Goal: Navigation & Orientation: Find specific page/section

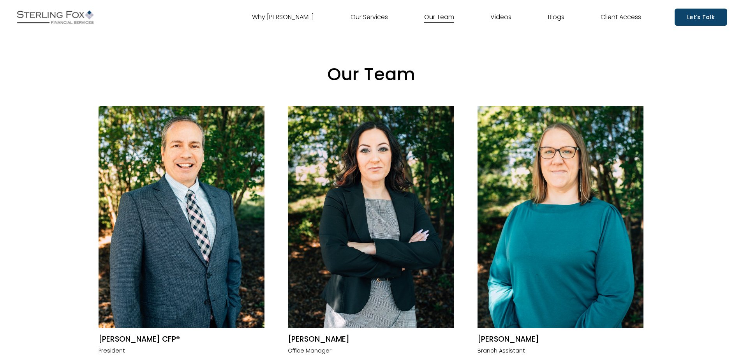
click at [56, 19] on img at bounding box center [55, 16] width 81 height 19
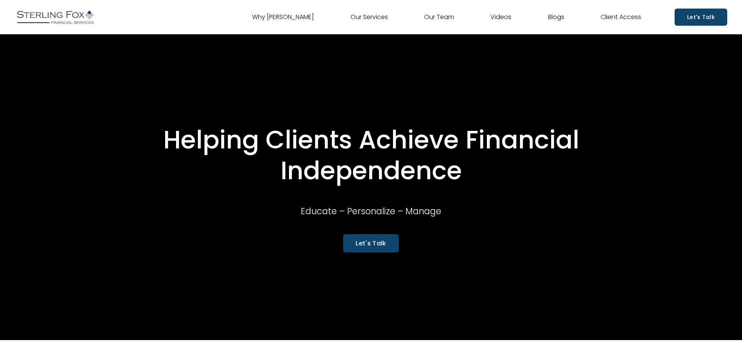
click at [449, 23] on link "Our Team" at bounding box center [439, 17] width 30 height 12
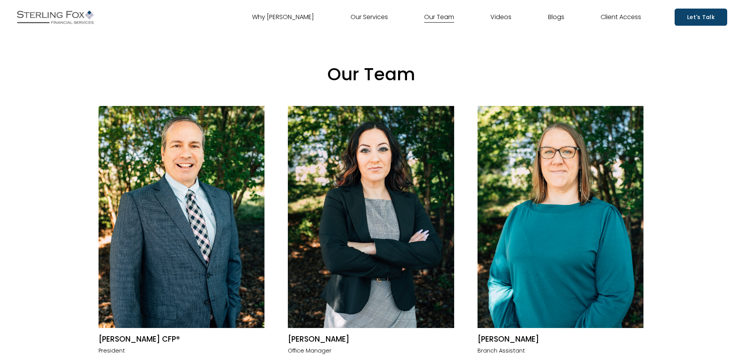
click at [621, 16] on link "Client Access" at bounding box center [620, 17] width 40 height 12
click at [345, 22] on nav "Why Sterling Fox Our Services Our Team Videos Blogs Client Access" at bounding box center [446, 17] width 389 height 12
click at [350, 20] on link "Our Services" at bounding box center [368, 17] width 37 height 12
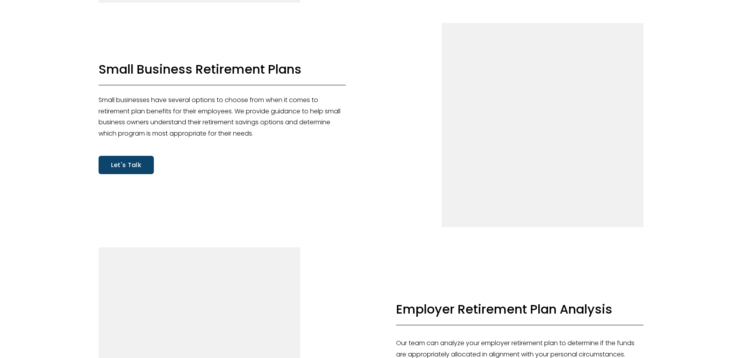
scroll to position [1827, 0]
